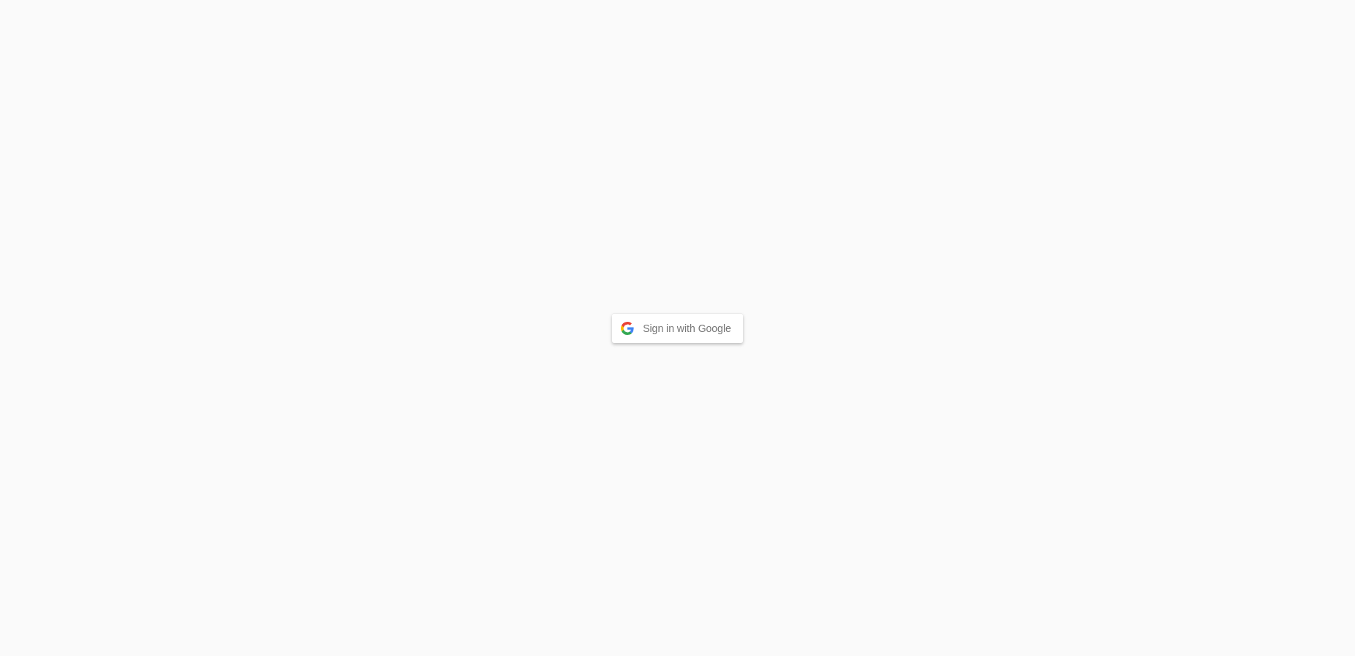
click at [661, 331] on button "Sign in with Google" at bounding box center [677, 328] width 131 height 29
